Goal: Information Seeking & Learning: Check status

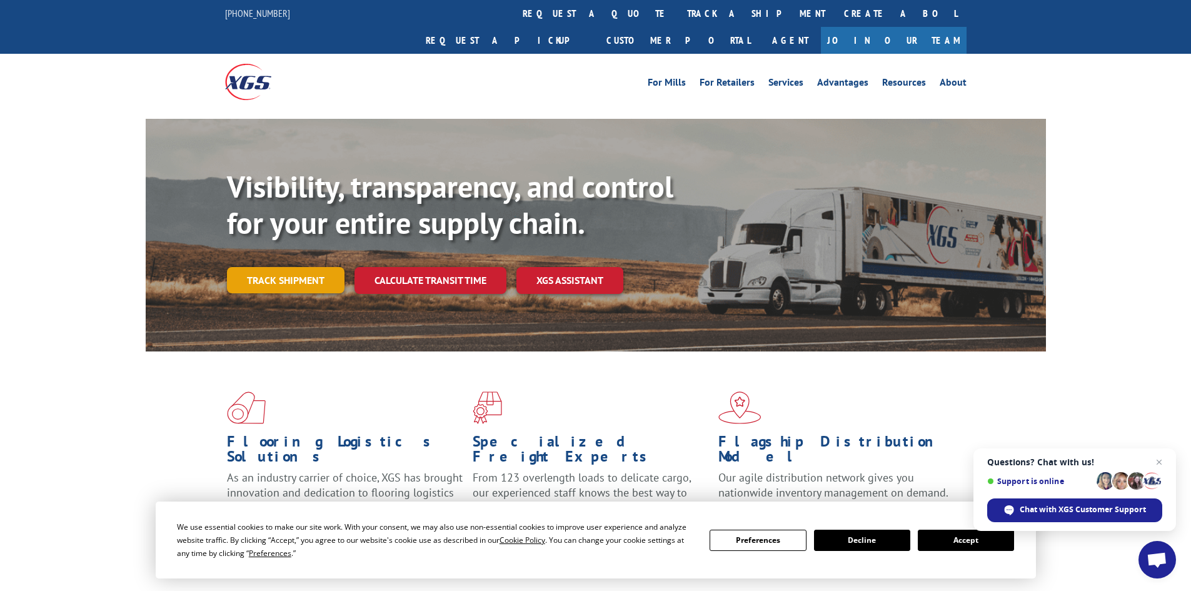
click at [295, 267] on link "Track shipment" at bounding box center [286, 280] width 118 height 26
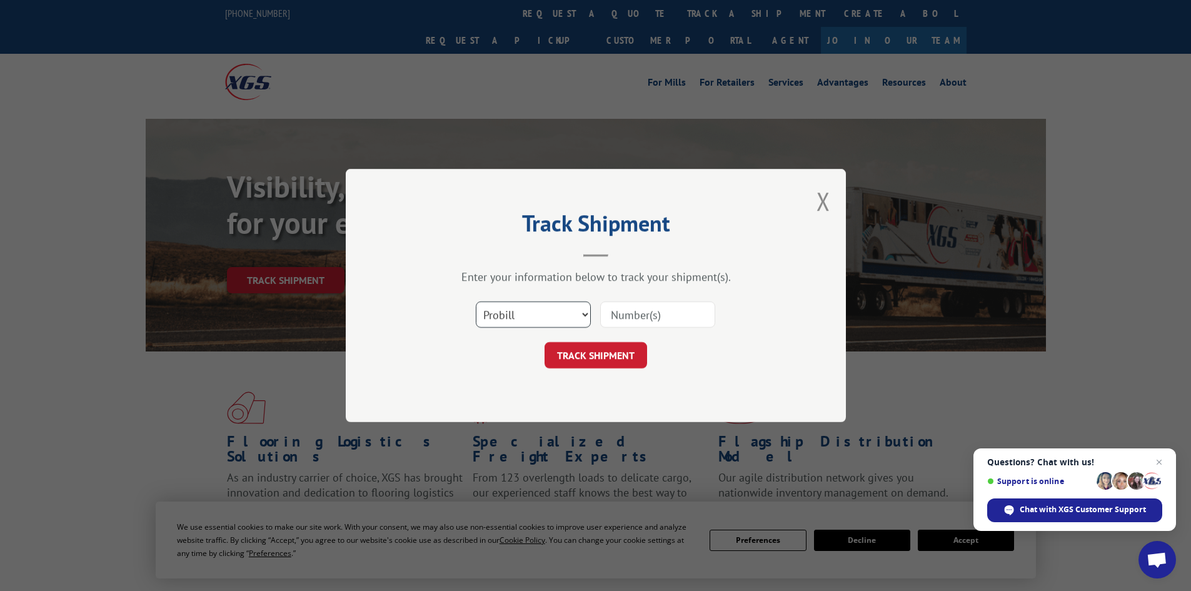
click at [579, 314] on select "Select category... Probill BOL PO" at bounding box center [533, 314] width 115 height 26
select select "po"
click at [476, 301] on select "Select category... Probill BOL PO" at bounding box center [533, 314] width 115 height 26
click at [623, 314] on input at bounding box center [657, 314] width 115 height 26
type input "18523516"
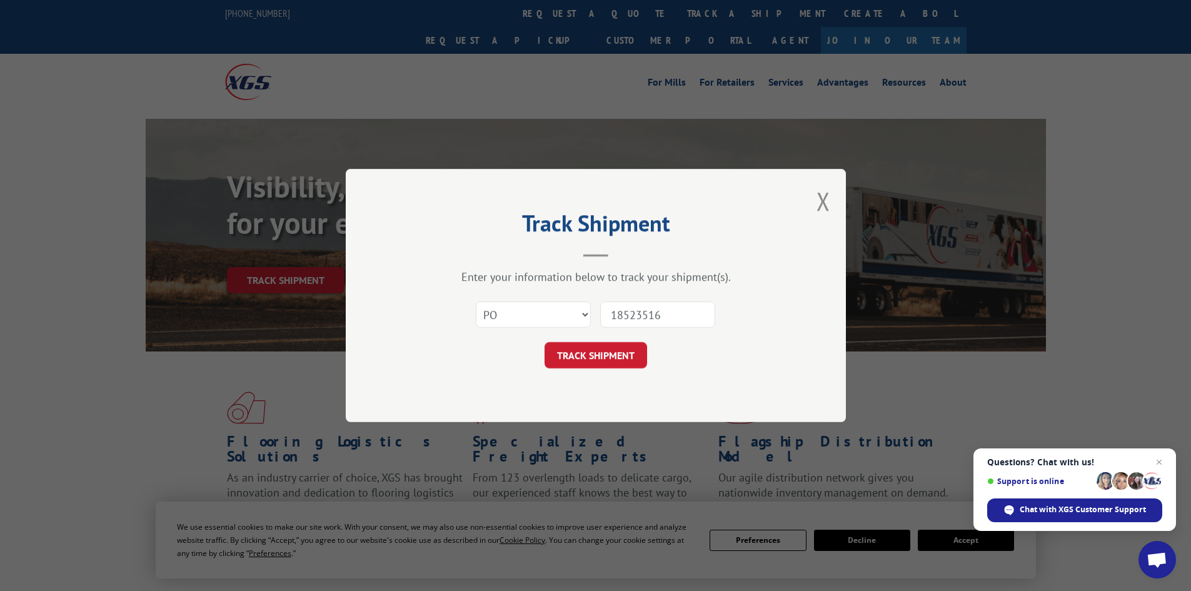
click at [545, 342] on button "TRACK SHIPMENT" at bounding box center [596, 355] width 103 height 26
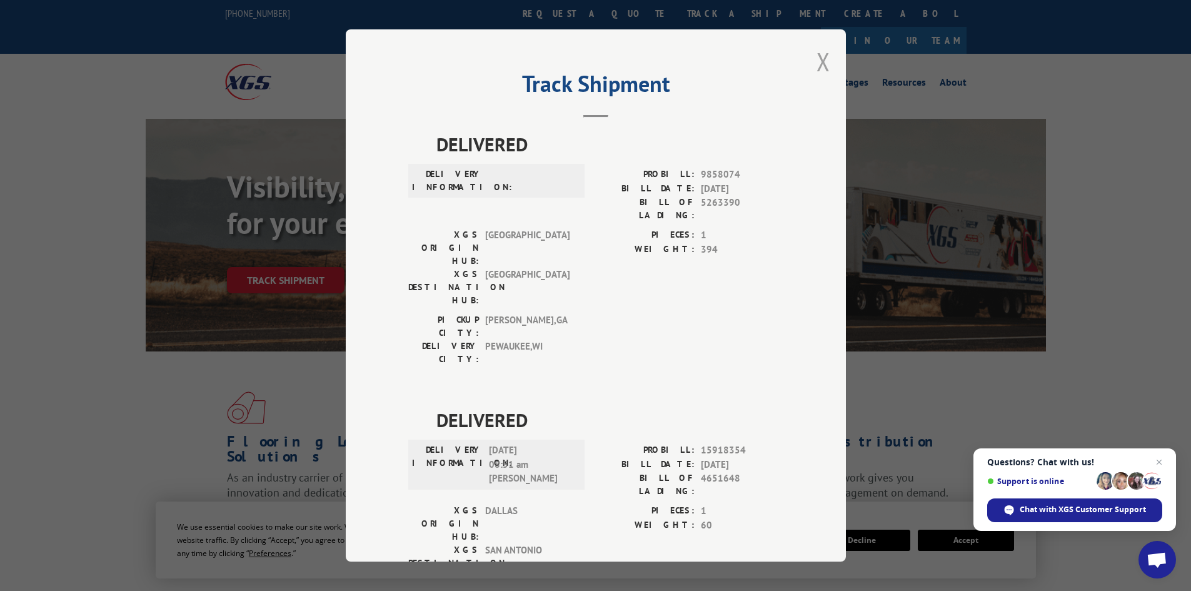
click at [822, 59] on button "Close modal" at bounding box center [824, 61] width 14 height 33
